Goal: Check status: Check status

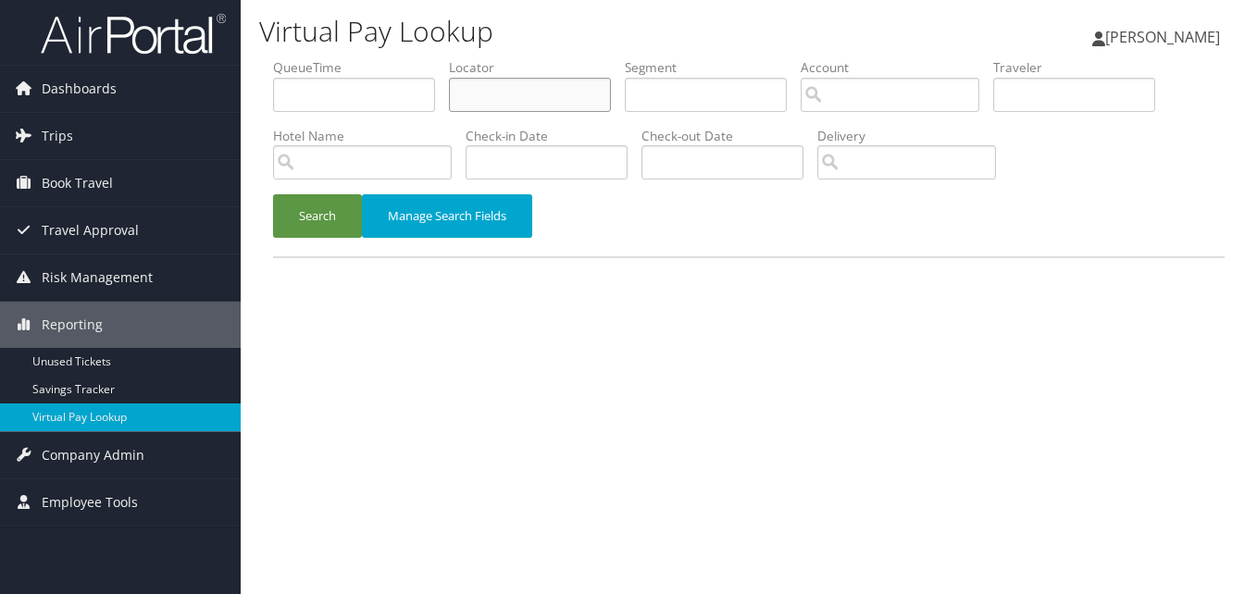
click at [469, 101] on input "text" at bounding box center [530, 95] width 162 height 34
paste input "NUOZZK"
type input "NUOZZK"
click at [318, 208] on button "Search" at bounding box center [317, 216] width 89 height 44
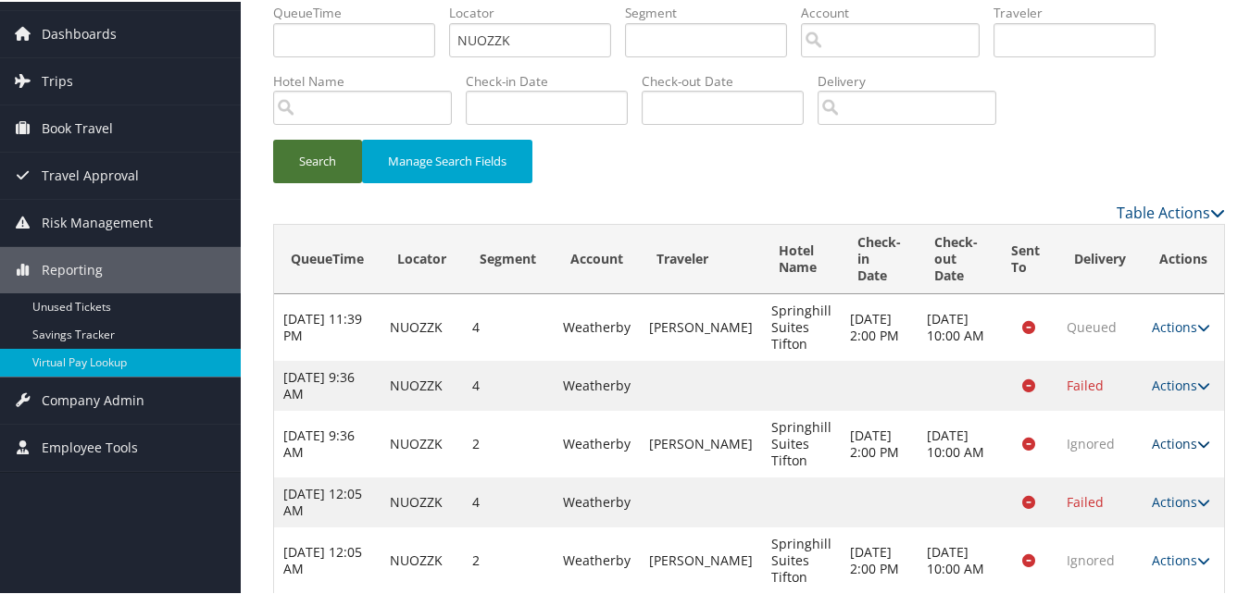
scroll to position [87, 0]
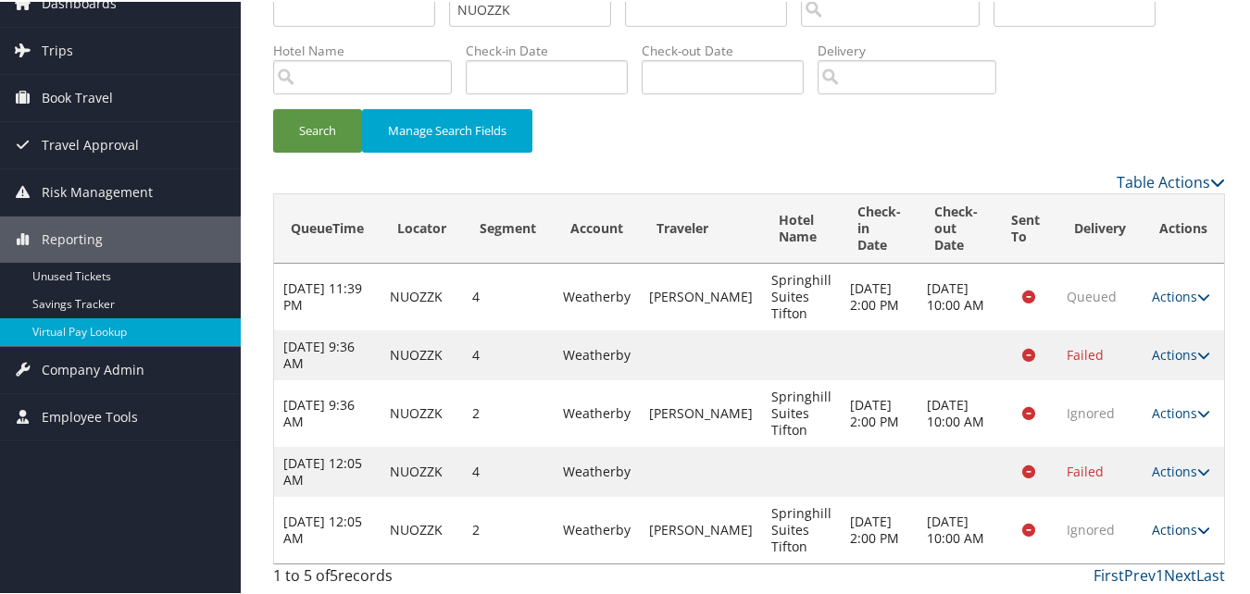
click at [1176, 527] on link "Actions" at bounding box center [1181, 528] width 58 height 18
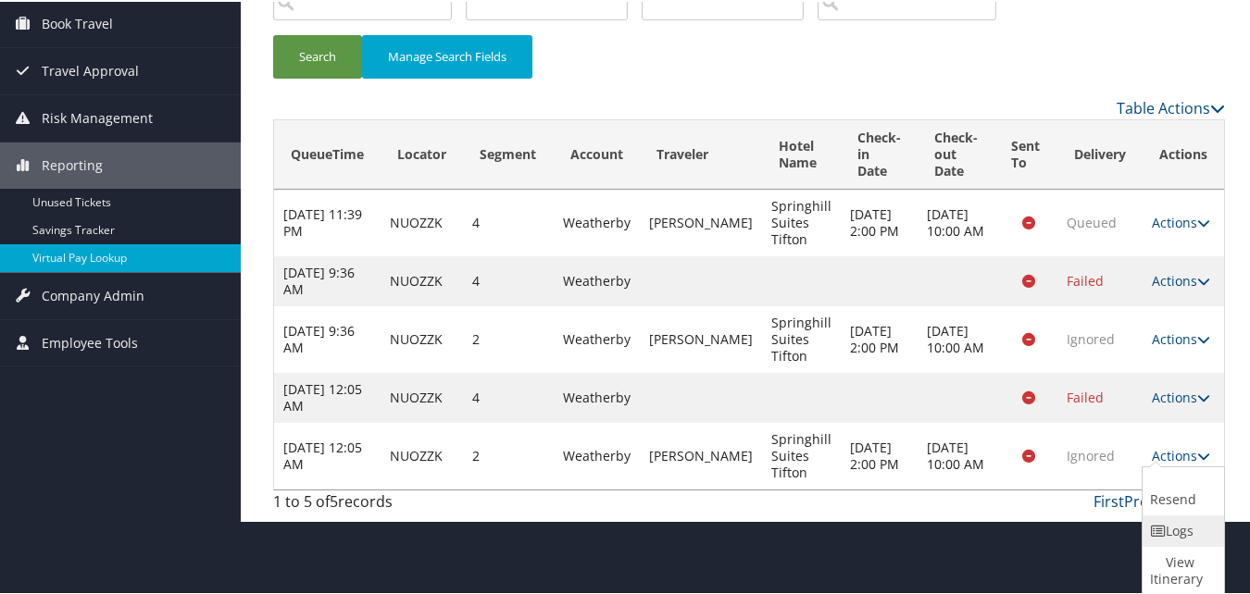
click at [1160, 535] on icon at bounding box center [1158, 529] width 17 height 13
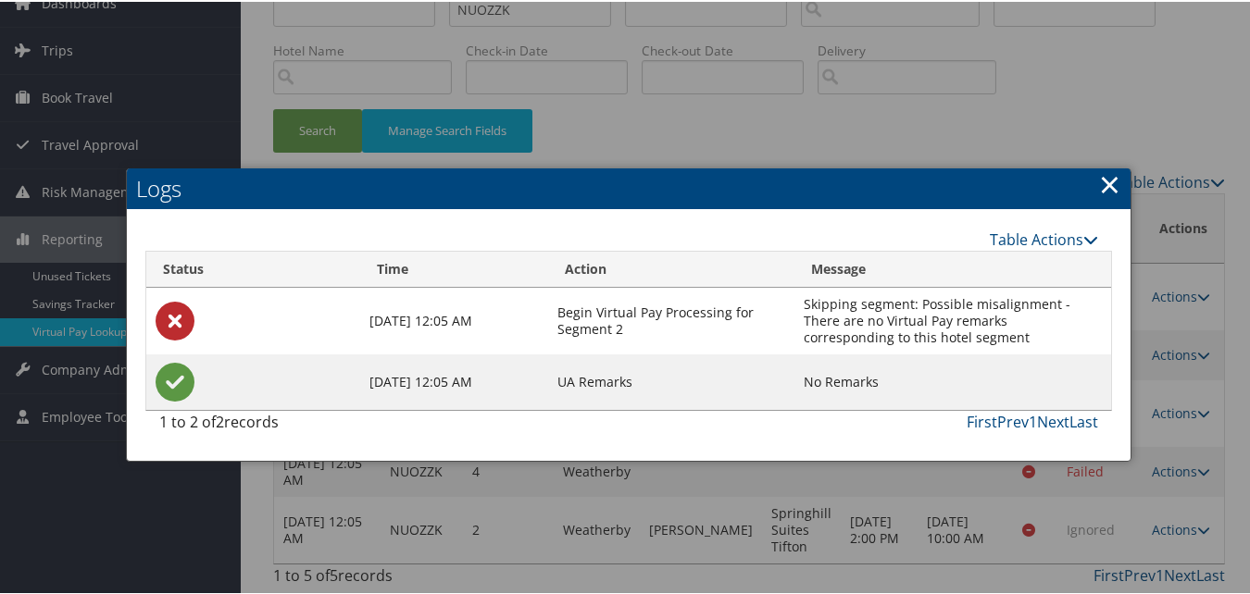
click at [1099, 185] on link "×" at bounding box center [1109, 182] width 21 height 37
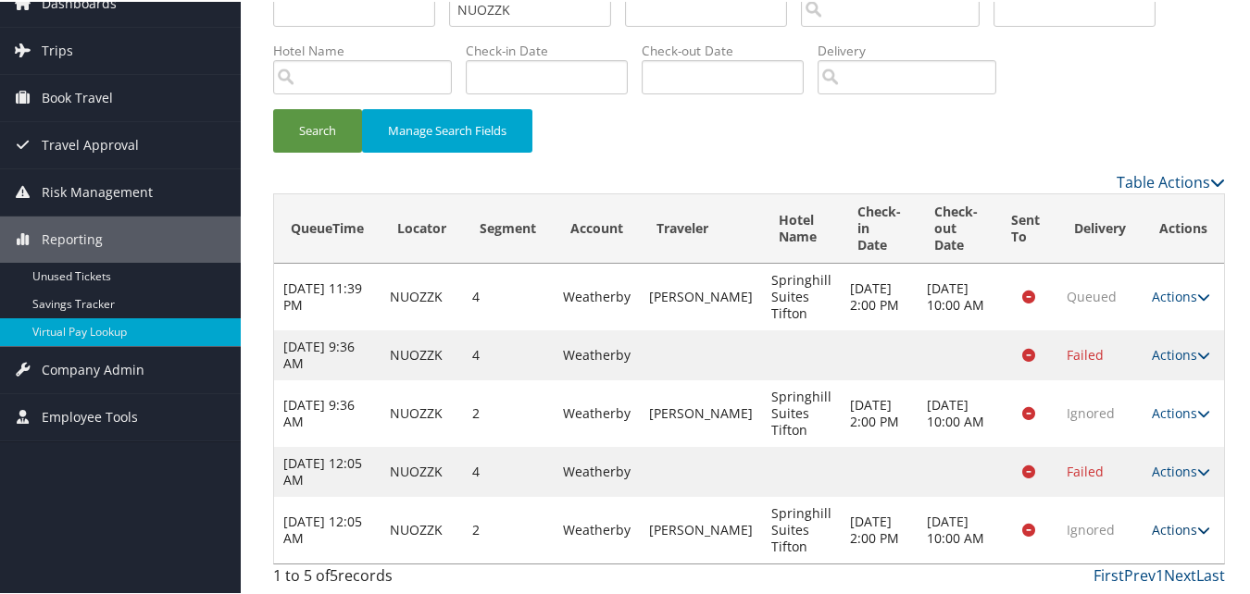
click at [1155, 520] on link "Actions" at bounding box center [1181, 528] width 58 height 18
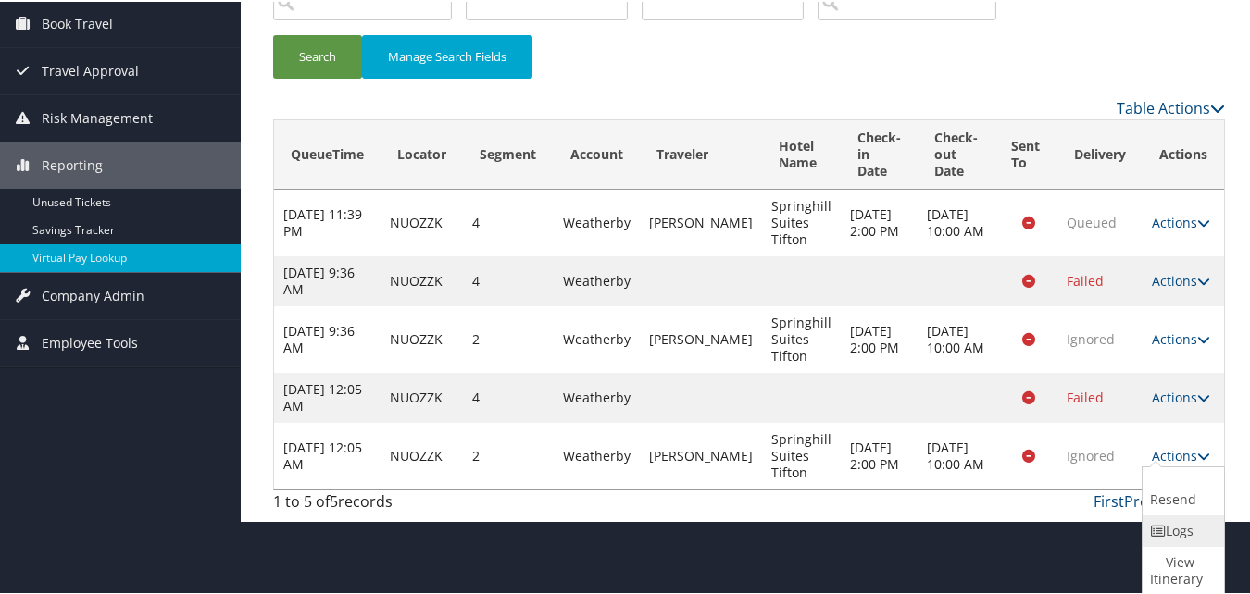
click at [1146, 533] on link "Logs" at bounding box center [1181, 529] width 77 height 31
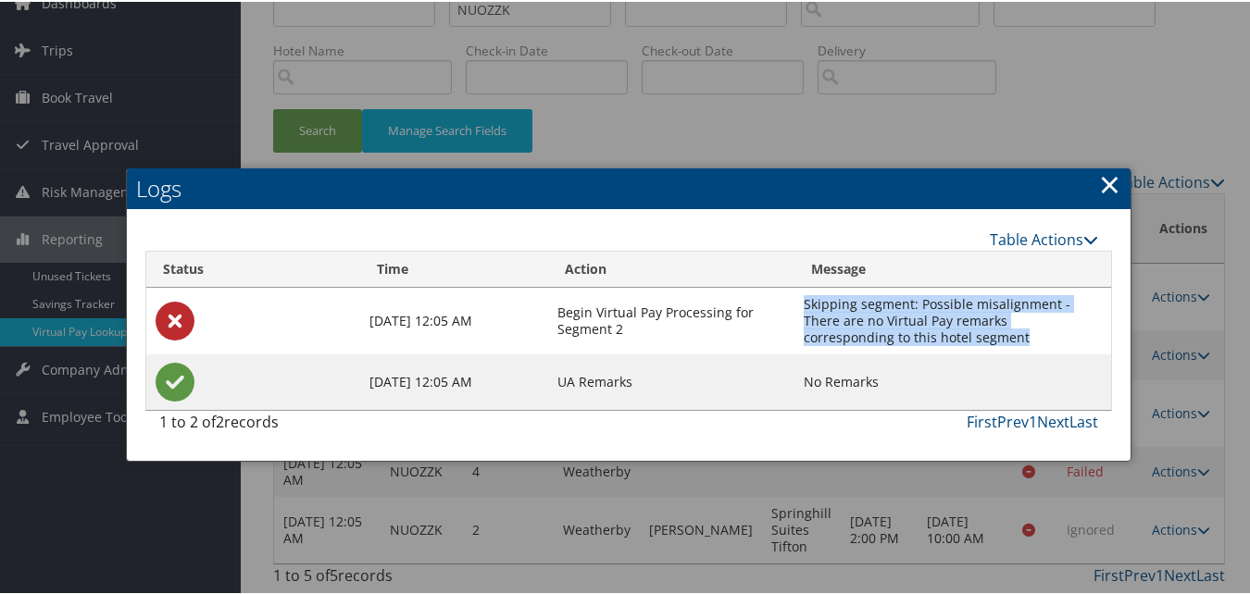
drag, startPoint x: 934, startPoint y: 340, endPoint x: 798, endPoint y: 308, distance: 139.7
click at [798, 308] on td "Skipping segment: Possible misalignment - There are no Virtual Pay remarks corr…" at bounding box center [952, 319] width 317 height 67
copy td "Skipping segment: Possible misalignment - There are no Virtual Pay remarks corr…"
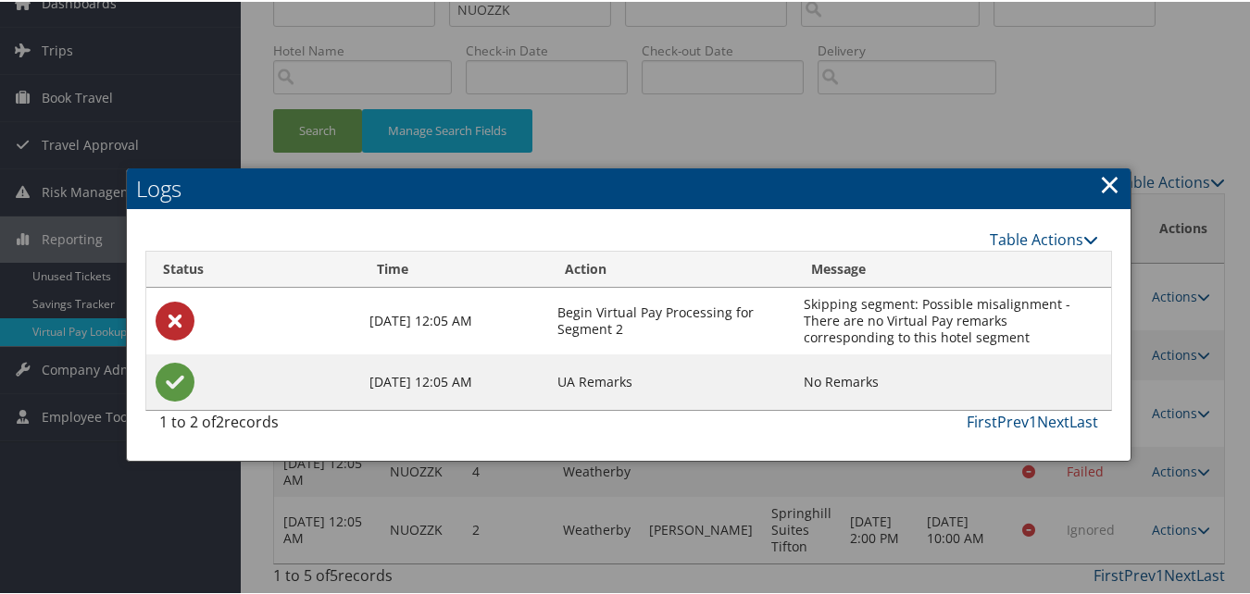
click at [1109, 183] on link "×" at bounding box center [1109, 182] width 21 height 37
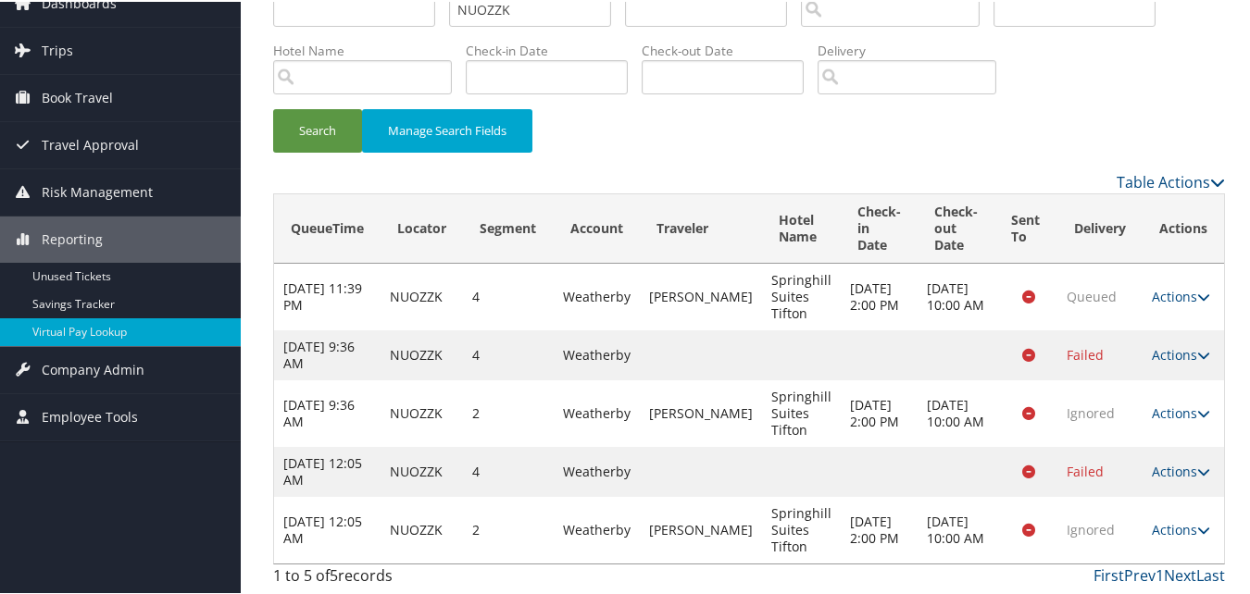
click at [1143, 304] on td "Actions Resend Logs View Itinerary" at bounding box center [1183, 295] width 81 height 67
click at [1161, 298] on link "Actions" at bounding box center [1181, 295] width 58 height 18
click at [1170, 362] on link "Logs" at bounding box center [1181, 370] width 77 height 31
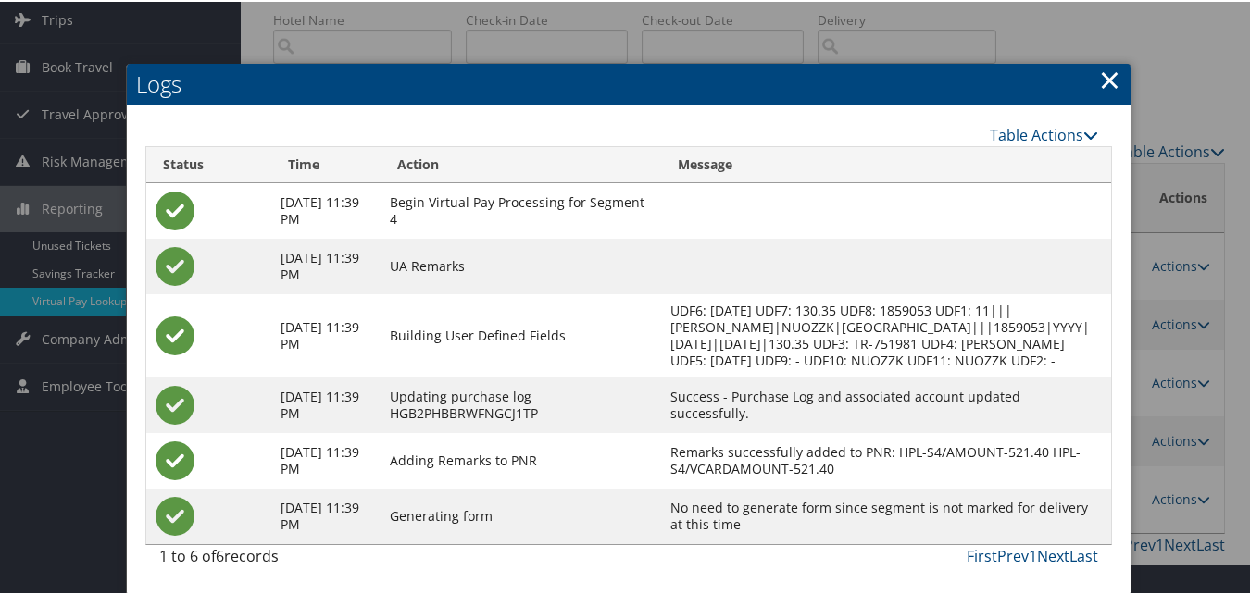
scroll to position [134, 0]
click at [1105, 59] on link "×" at bounding box center [1109, 77] width 21 height 37
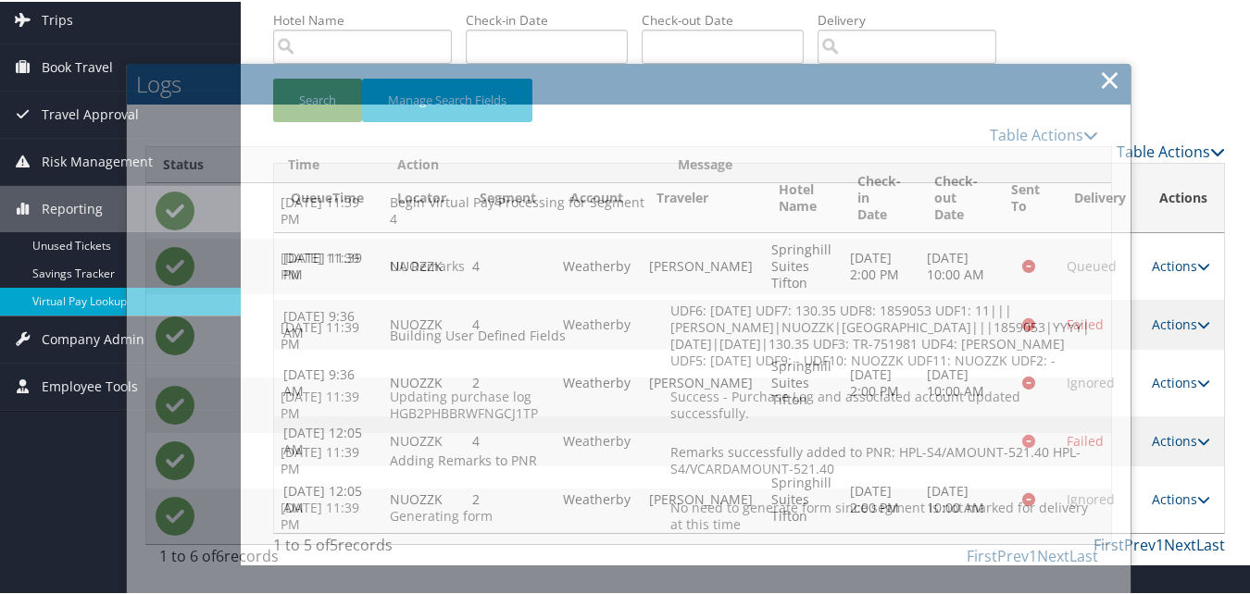
scroll to position [87, 0]
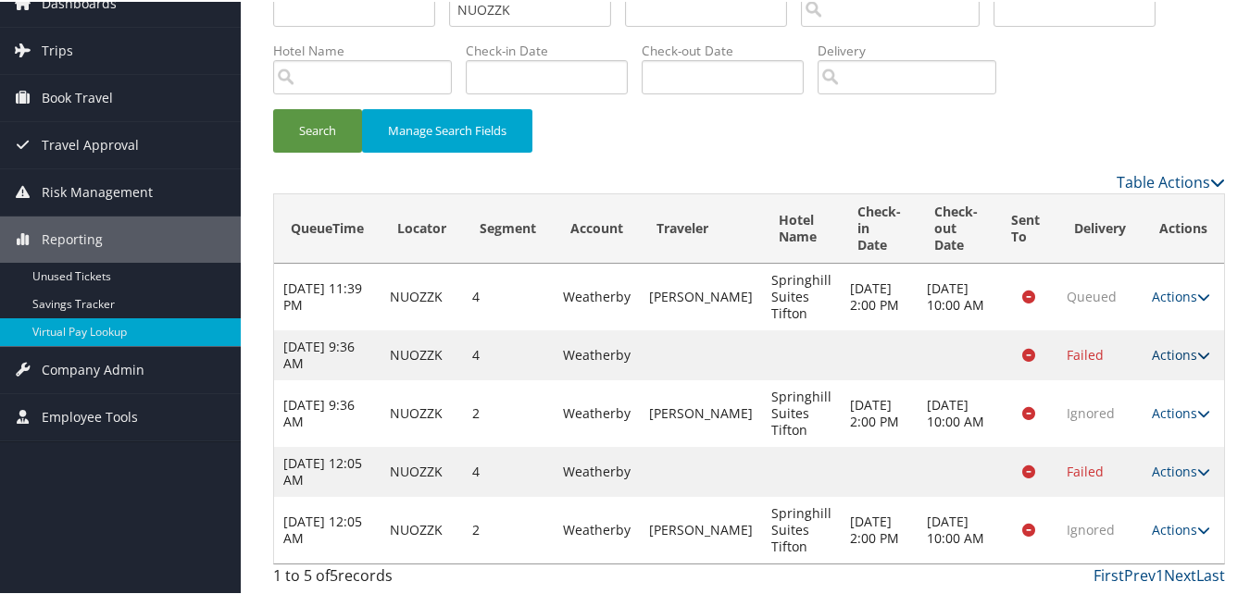
click at [1166, 345] on link "Actions" at bounding box center [1181, 353] width 58 height 18
click at [1166, 427] on link "Logs" at bounding box center [1181, 428] width 77 height 31
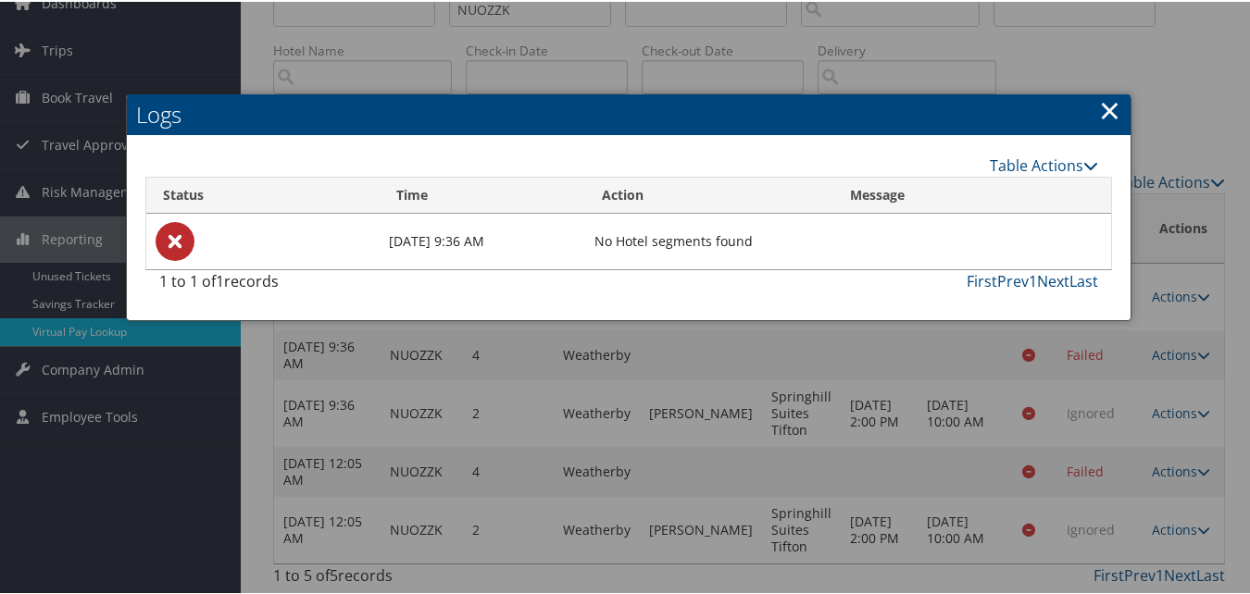
click at [1110, 108] on link "×" at bounding box center [1109, 108] width 21 height 37
